Goal: Transaction & Acquisition: Purchase product/service

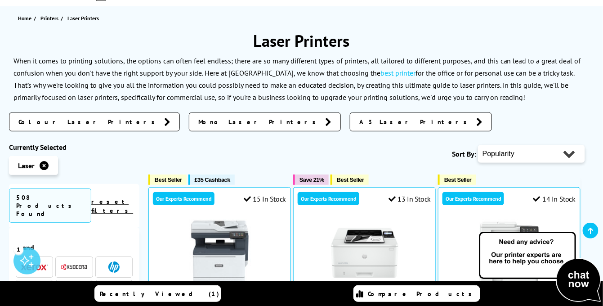
scroll to position [93, 0]
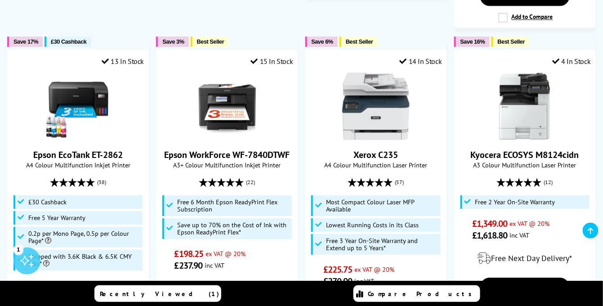
scroll to position [673, 0]
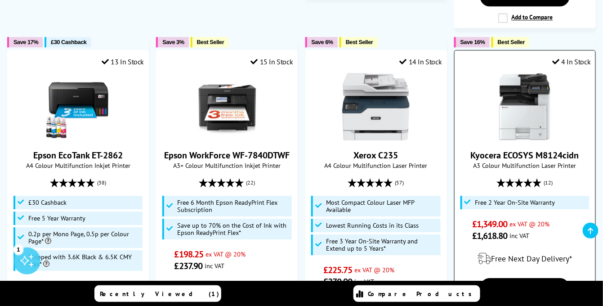
click at [518, 115] on img at bounding box center [524, 106] width 67 height 67
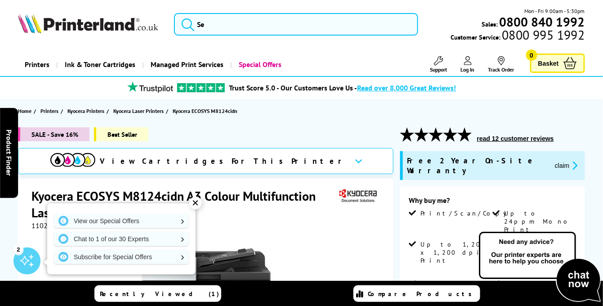
click at [197, 202] on div "✕" at bounding box center [195, 202] width 13 height 13
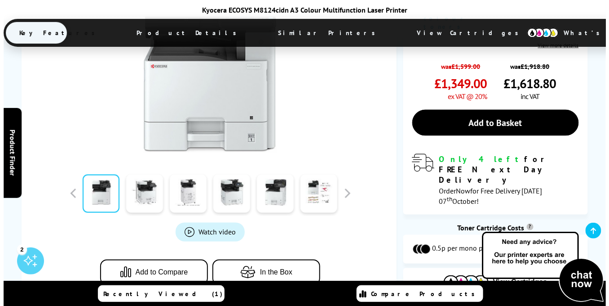
scroll to position [314, 0]
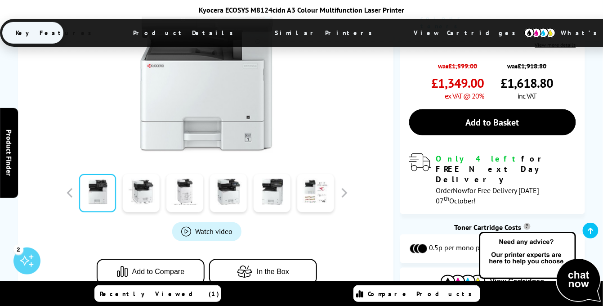
click at [205, 227] on span "Watch video" at bounding box center [213, 231] width 37 height 9
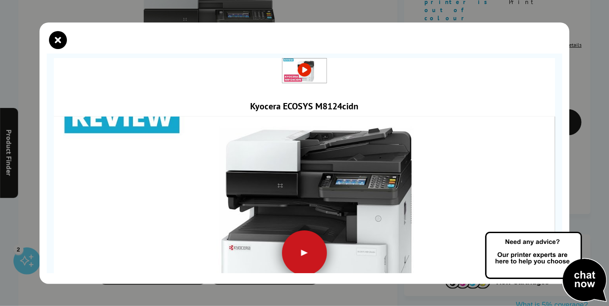
click at [298, 250] on div at bounding box center [304, 252] width 45 height 45
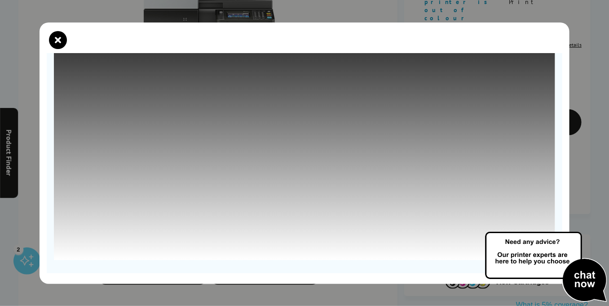
scroll to position [130, 0]
